Goal: Obtain resource: Download file/media

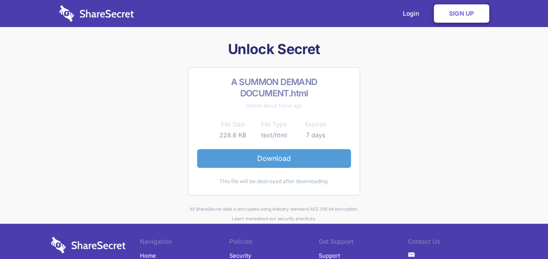
click at [231, 155] on link "Download" at bounding box center [274, 158] width 154 height 18
click at [249, 157] on link "Download" at bounding box center [274, 158] width 154 height 18
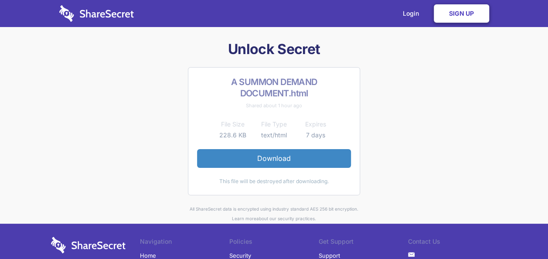
click at [445, 6] on link "Sign Up" at bounding box center [461, 13] width 55 height 18
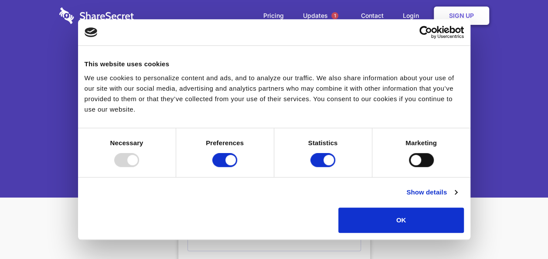
click at [506, 43] on div "Sign Up Already have an account? Log In" at bounding box center [274, 99] width 548 height 198
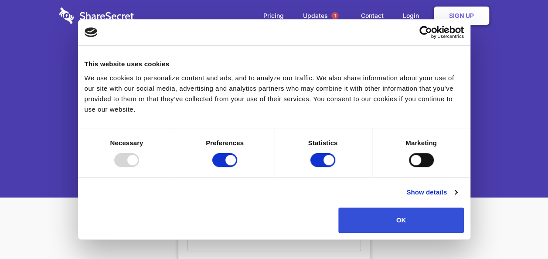
click at [371, 217] on button "OK" at bounding box center [400, 220] width 125 height 25
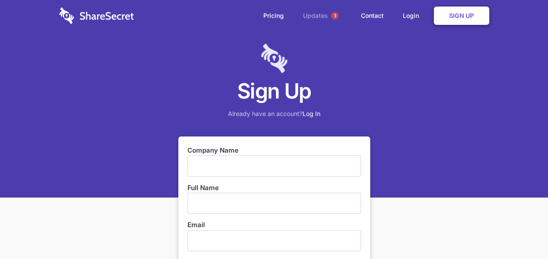
click at [321, 14] on link "Updates 1" at bounding box center [322, 15] width 56 height 31
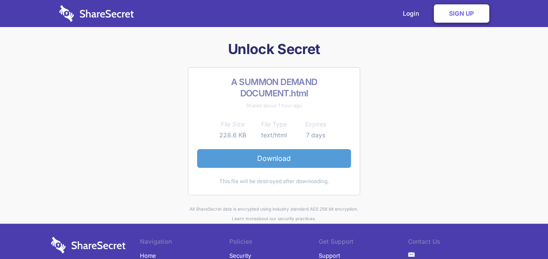
click at [280, 157] on link "Download" at bounding box center [274, 158] width 154 height 18
